Goal: Task Accomplishment & Management: Manage account settings

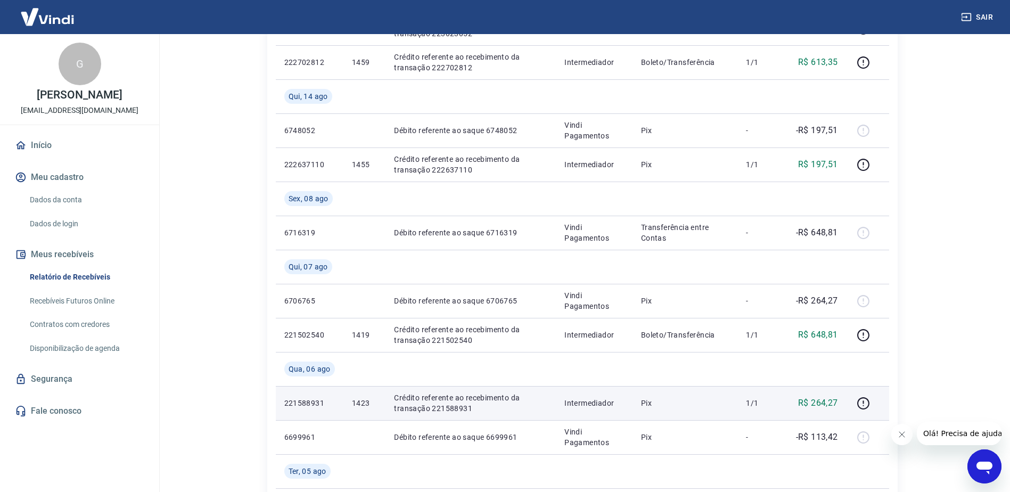
scroll to position [106, 0]
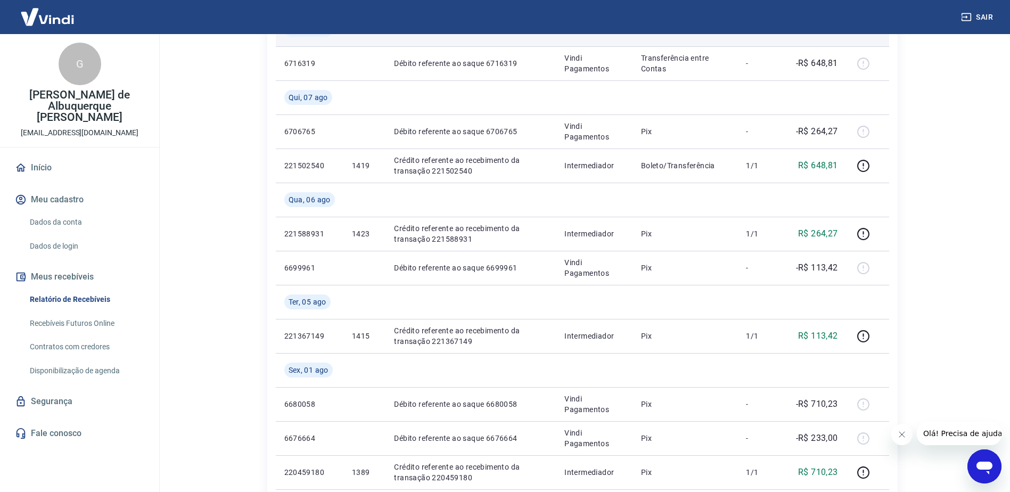
scroll to position [479, 0]
